Goal: Task Accomplishment & Management: Complete application form

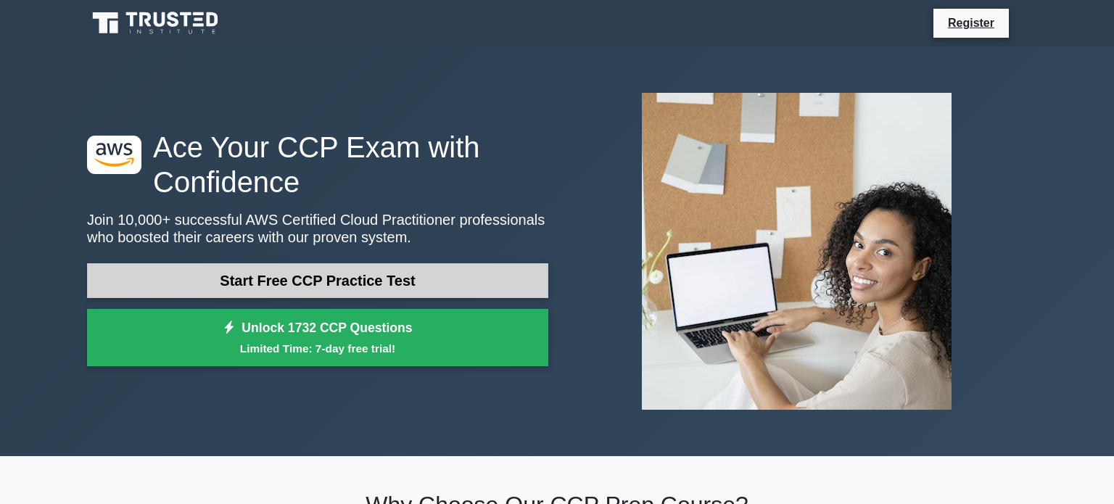
click at [315, 287] on link "Start Free CCP Practice Test" at bounding box center [317, 280] width 461 height 35
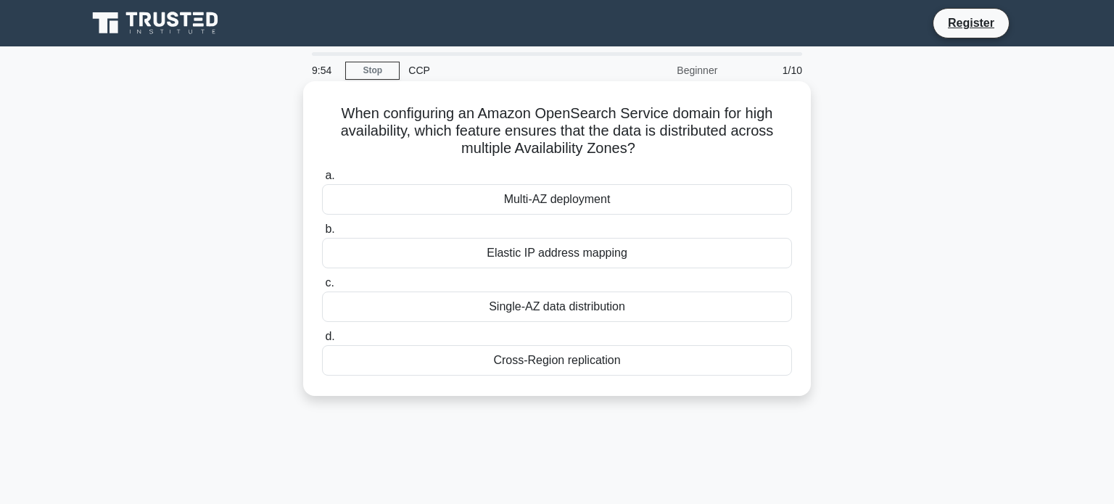
drag, startPoint x: 635, startPoint y: 157, endPoint x: 348, endPoint y: 111, distance: 290.2
click at [348, 111] on h5 "When configuring an Amazon OpenSearch Service domain for high availability, whi…" at bounding box center [557, 131] width 473 height 54
copy h5 "When configuring an Amazon OpenSearch Service domain for high availability, whi…"
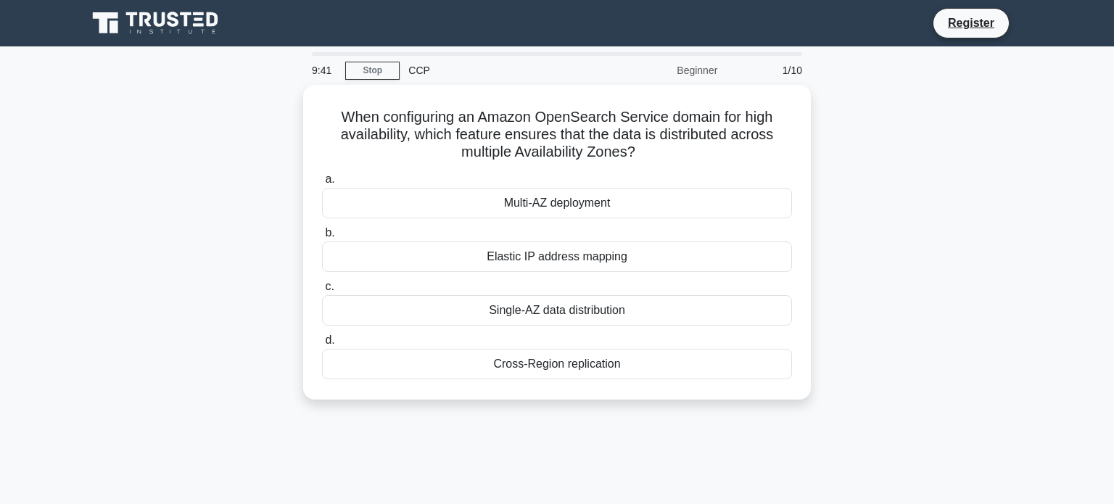
click at [568, 421] on div "9:41 Stop CCP Beginner 1/10 When configuring an Amazon OpenSearch Service domai…" at bounding box center [556, 414] width 957 height 725
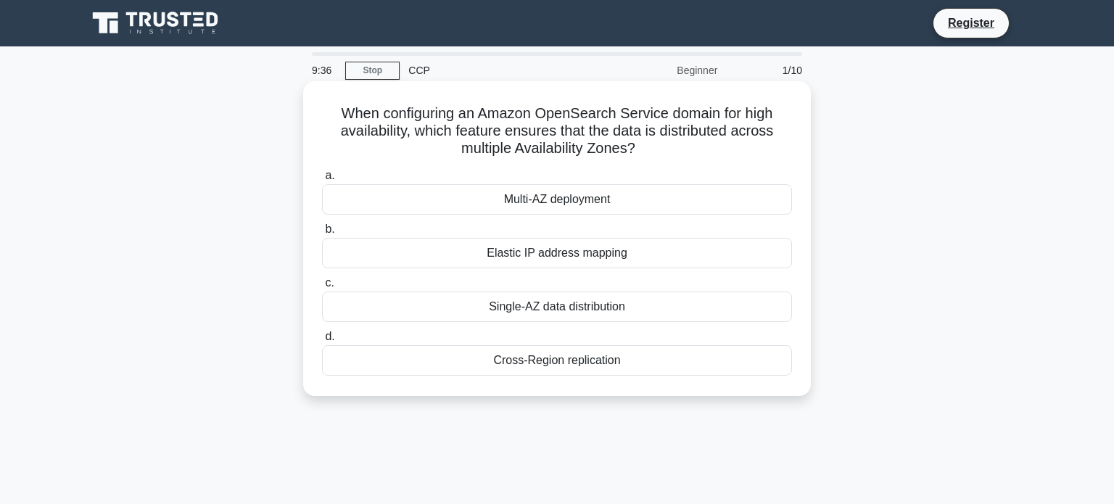
click at [510, 206] on div "Multi-AZ deployment" at bounding box center [557, 199] width 470 height 30
click at [322, 181] on input "a. Multi-AZ deployment" at bounding box center [322, 175] width 0 height 9
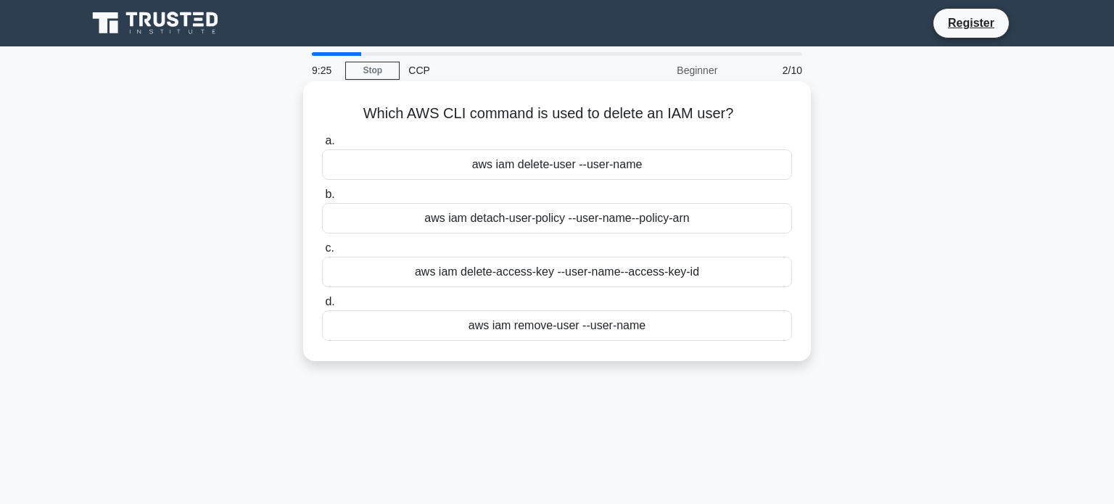
click at [535, 163] on div "aws iam delete-user --user-name" at bounding box center [557, 164] width 470 height 30
click at [322, 146] on input "a. aws iam delete-user --user-name" at bounding box center [322, 140] width 0 height 9
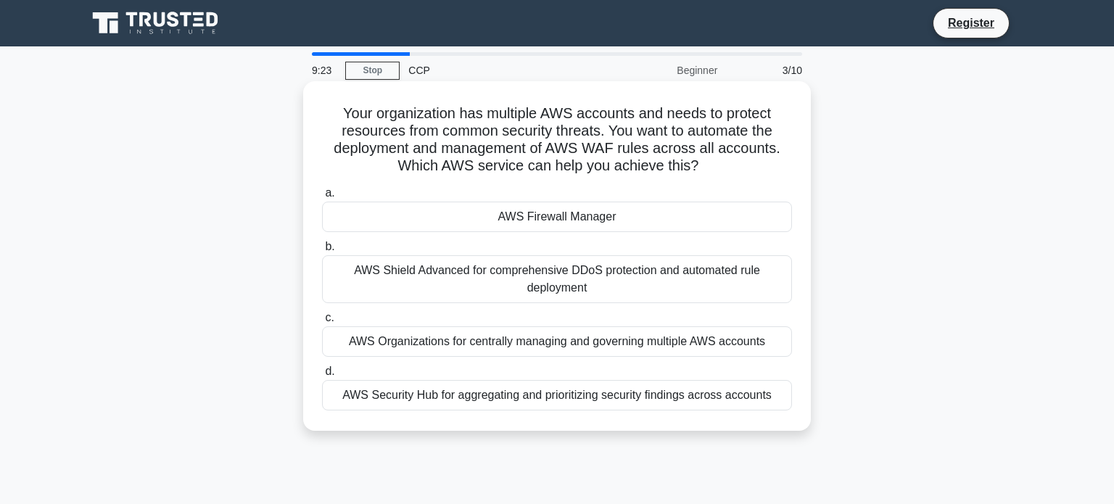
click at [534, 280] on div "AWS Shield Advanced for comprehensive DDoS protection and automated rule deploy…" at bounding box center [557, 279] width 470 height 48
click at [322, 252] on input "b. AWS Shield Advanced for comprehensive DDoS protection and automated rule dep…" at bounding box center [322, 246] width 0 height 9
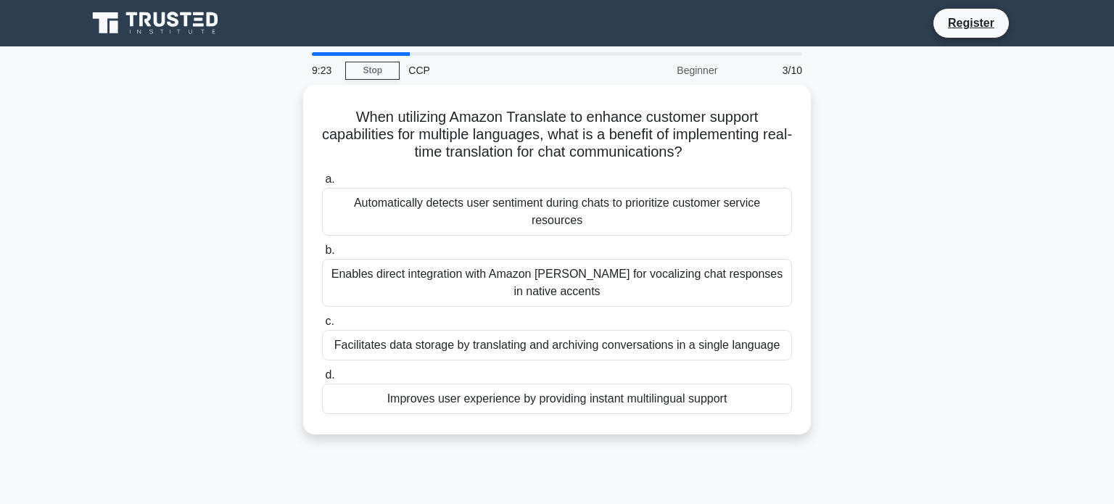
click at [534, 280] on div "Enables direct integration with Amazon Polly for vocalizing chat responses in n…" at bounding box center [557, 283] width 470 height 48
click at [322, 255] on input "b. Enables direct integration with Amazon Polly for vocalizing chat responses i…" at bounding box center [322, 250] width 0 height 9
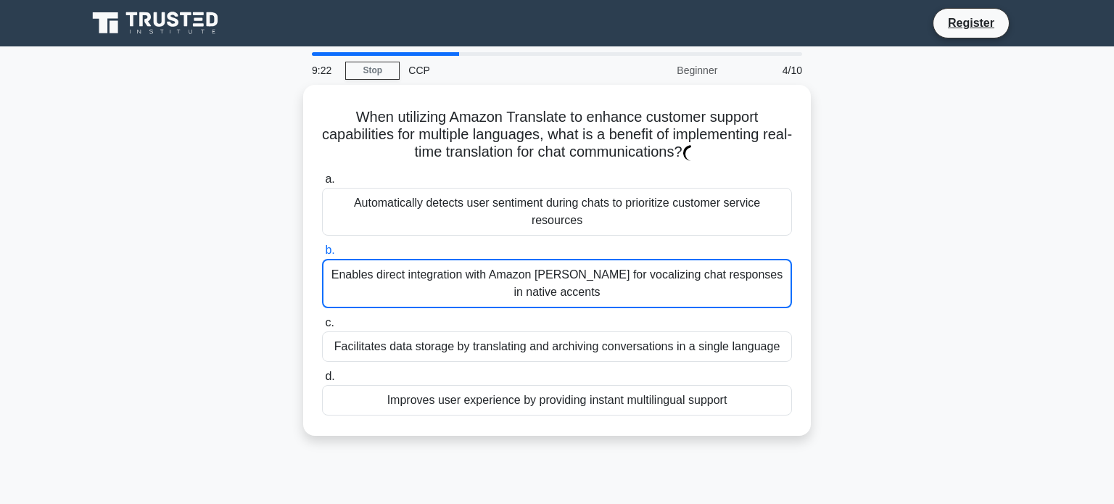
click at [534, 280] on div "Enables direct integration with Amazon Polly for vocalizing chat responses in n…" at bounding box center [557, 283] width 470 height 49
click at [322, 255] on input "b. Enables direct integration with Amazon Polly for vocalizing chat responses i…" at bounding box center [322, 250] width 0 height 9
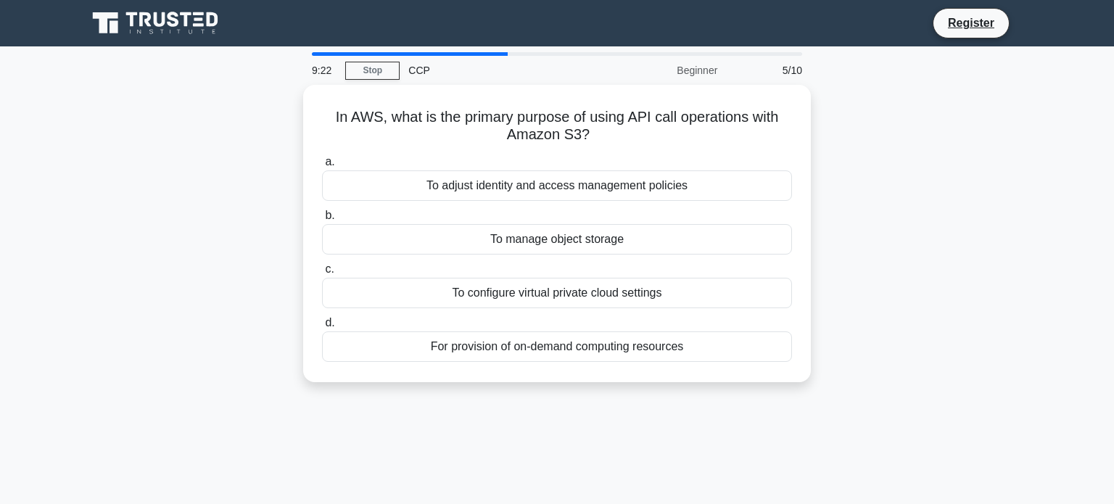
click at [534, 280] on div "To configure virtual private cloud settings" at bounding box center [557, 293] width 470 height 30
click at [322, 274] on input "c. To configure virtual private cloud settings" at bounding box center [322, 269] width 0 height 9
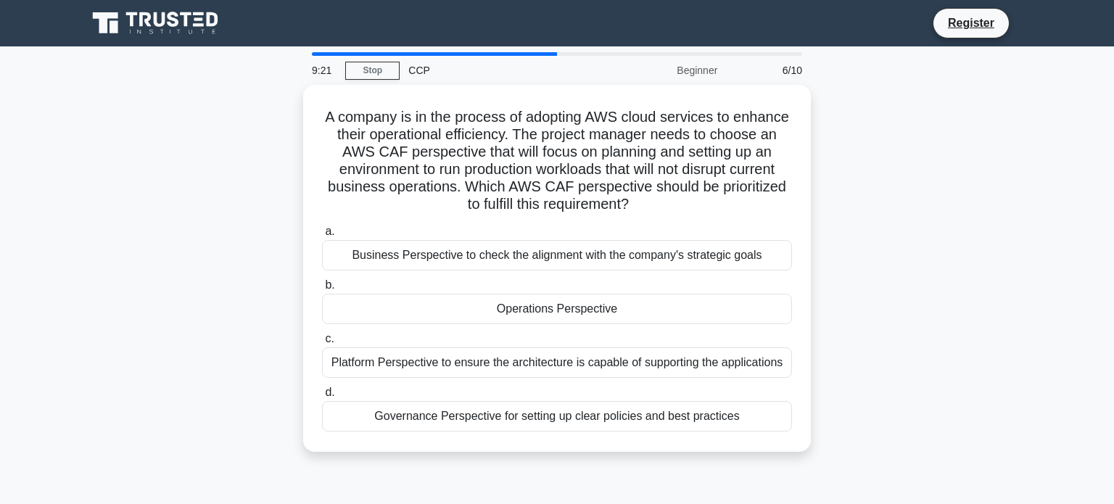
click at [534, 280] on label "b. Operations Perspective" at bounding box center [557, 300] width 470 height 48
click at [322, 281] on input "b. Operations Perspective" at bounding box center [322, 285] width 0 height 9
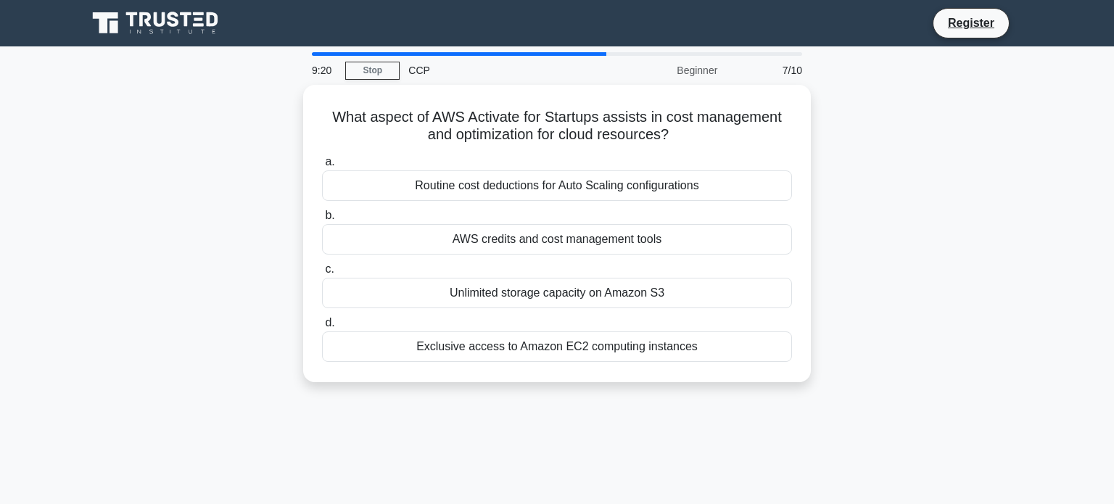
click at [534, 280] on div "Unlimited storage capacity on Amazon S3" at bounding box center [557, 293] width 470 height 30
click at [322, 274] on input "c. Unlimited storage capacity on Amazon S3" at bounding box center [322, 269] width 0 height 9
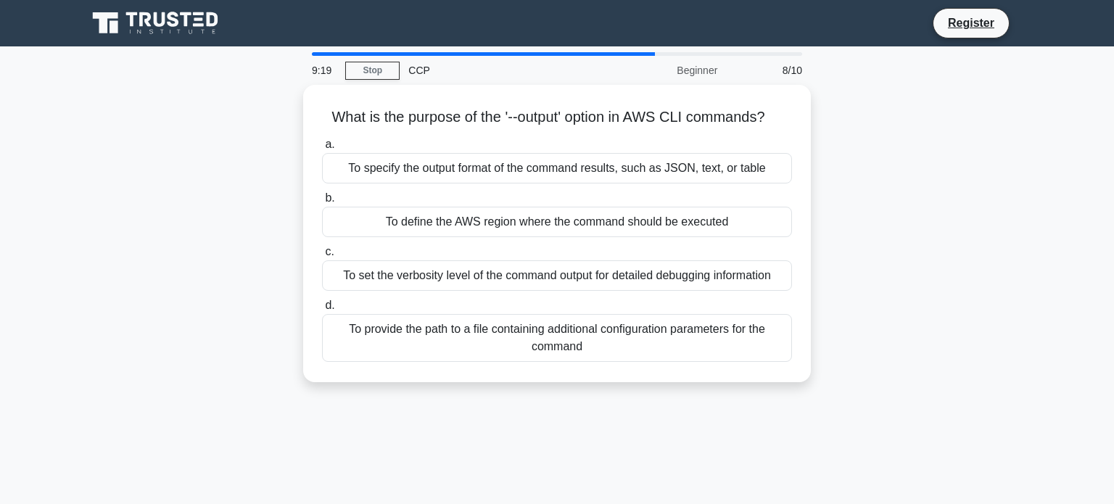
click at [534, 280] on div "To set the verbosity level of the command output for detailed debugging informa…" at bounding box center [557, 275] width 470 height 30
click at [322, 257] on input "c. To set the verbosity level of the command output for detailed debugging info…" at bounding box center [322, 251] width 0 height 9
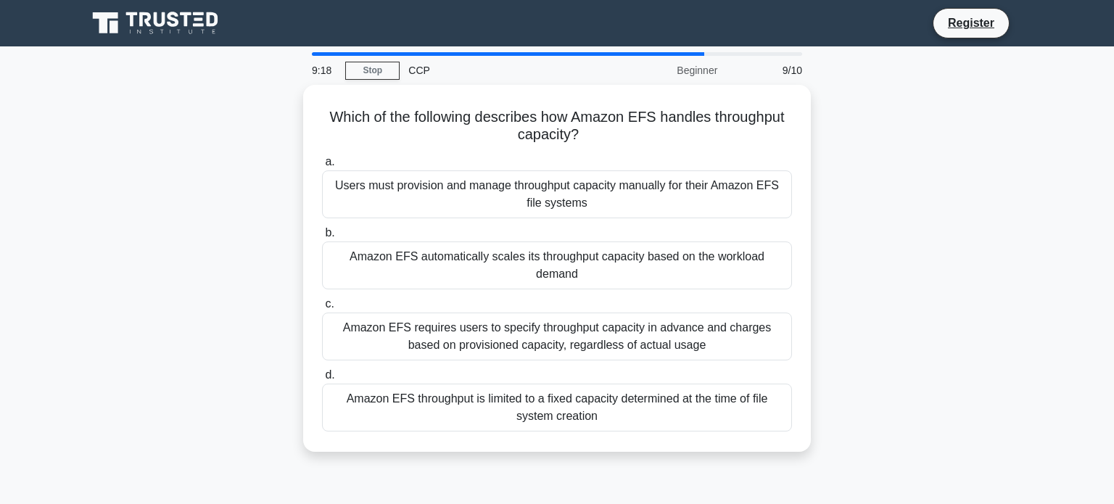
click at [534, 295] on label "c. Amazon EFS requires users to specify throughput capacity in advance and char…" at bounding box center [557, 327] width 470 height 65
click at [322, 300] on input "c. Amazon EFS requires users to specify throughput capacity in advance and char…" at bounding box center [322, 304] width 0 height 9
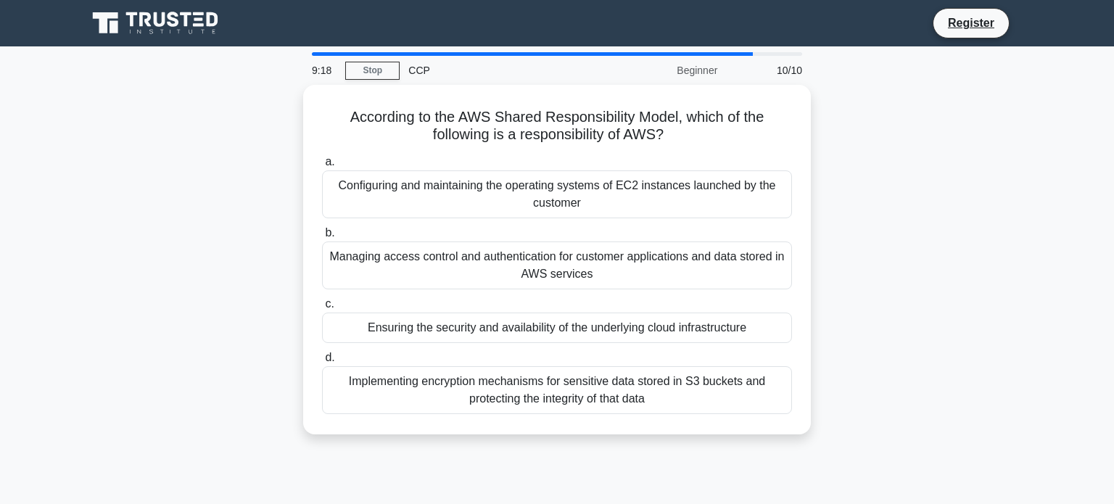
click at [534, 280] on div "Managing access control and authentication for customer applications and data s…" at bounding box center [557, 265] width 470 height 48
click at [322, 238] on input "b. Managing access control and authentication for customer applications and dat…" at bounding box center [322, 232] width 0 height 9
